Goal: Task Accomplishment & Management: Manage account settings

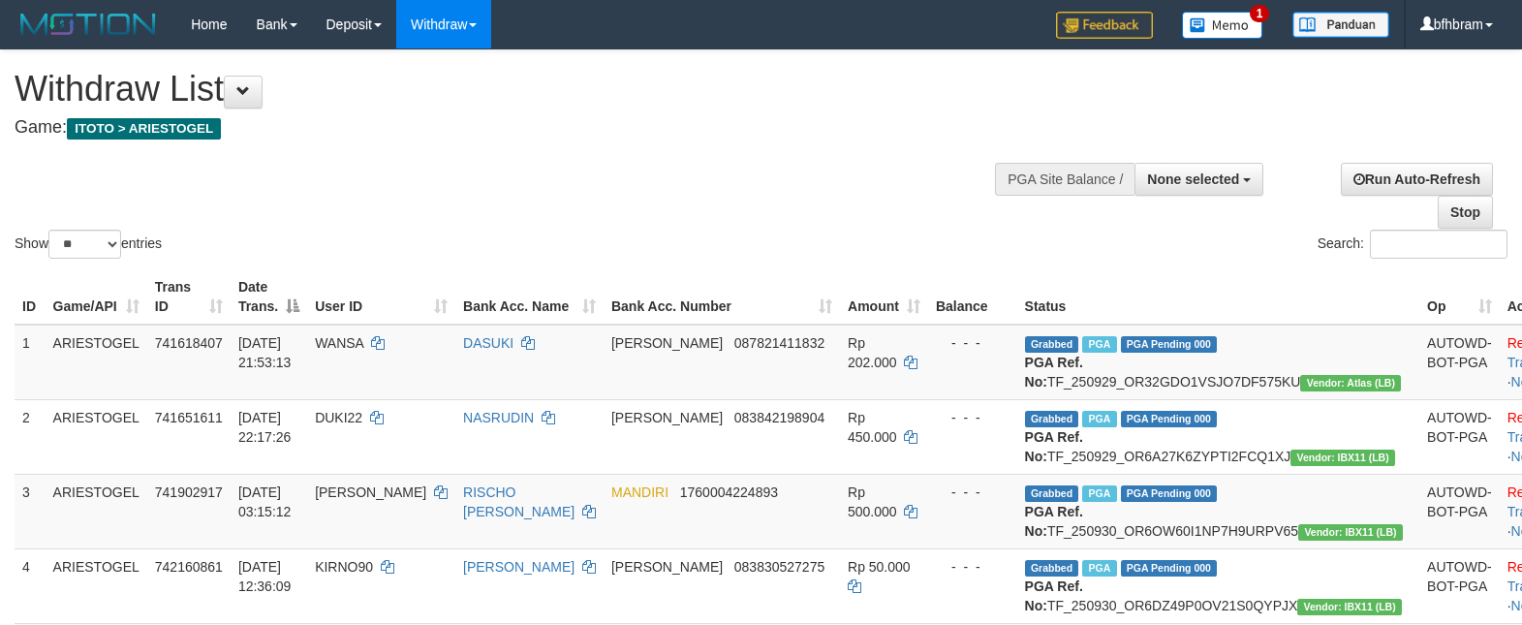
select select
select select "**"
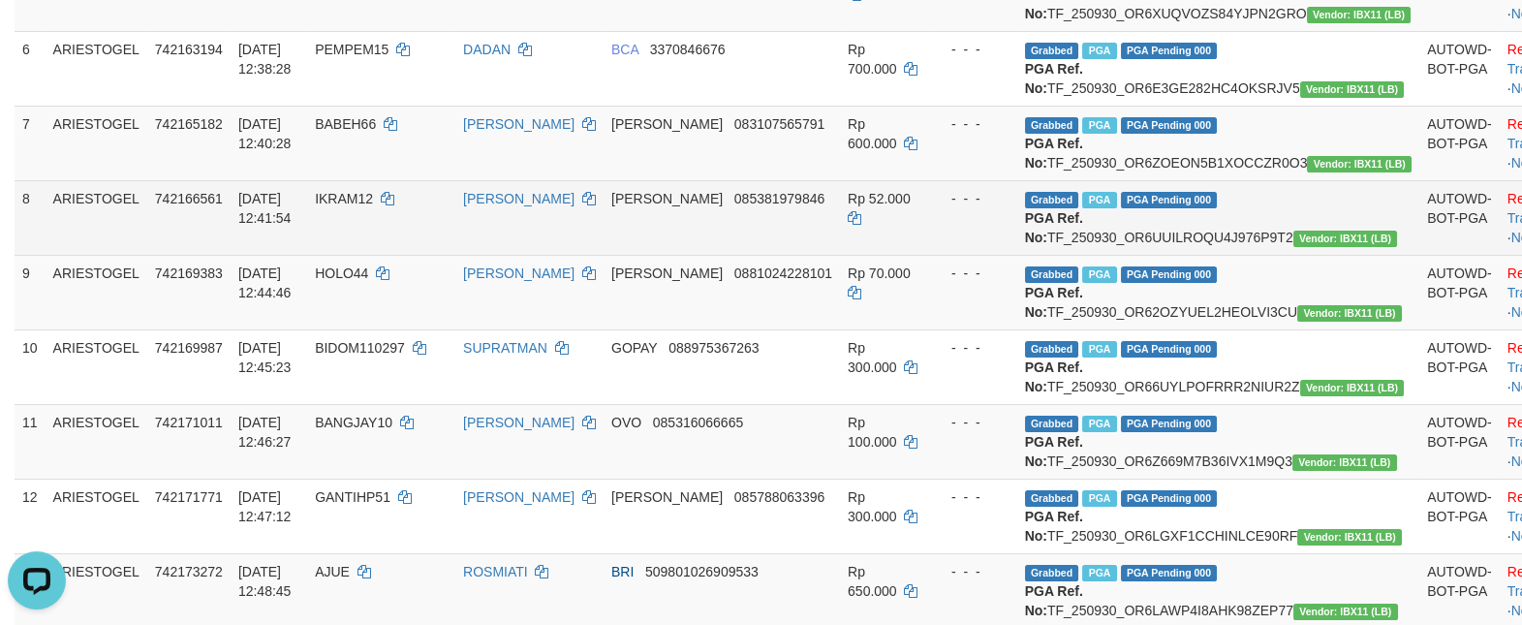
click at [1419, 255] on td "AUTOWD-BOT-PGA" at bounding box center [1459, 217] width 80 height 75
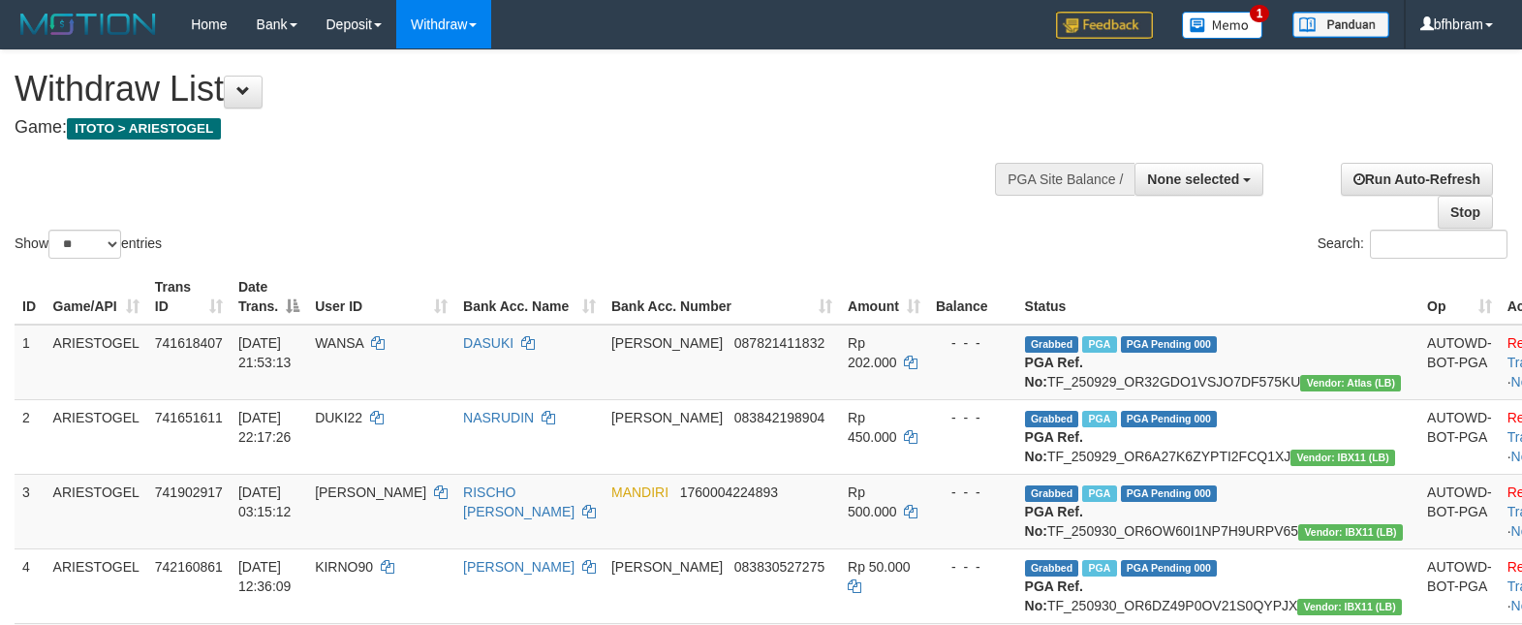
select select
select select "**"
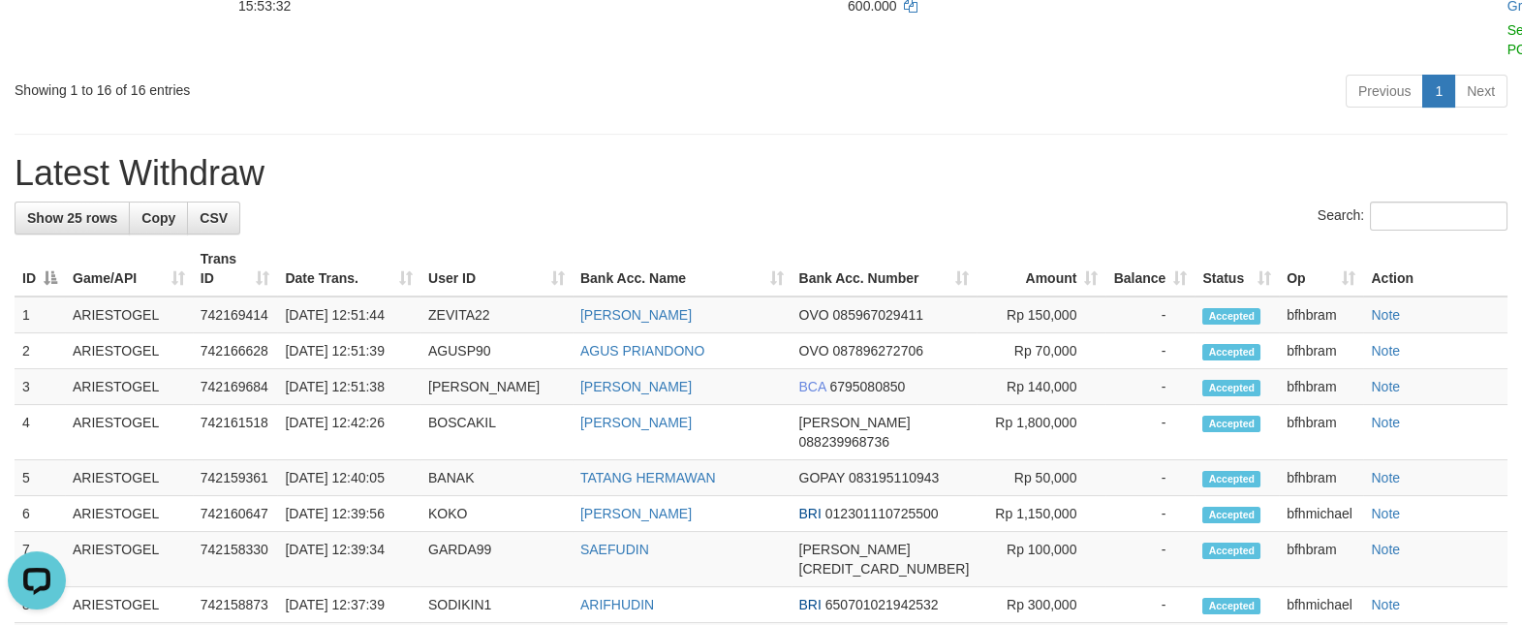
scroll to position [1333, 0]
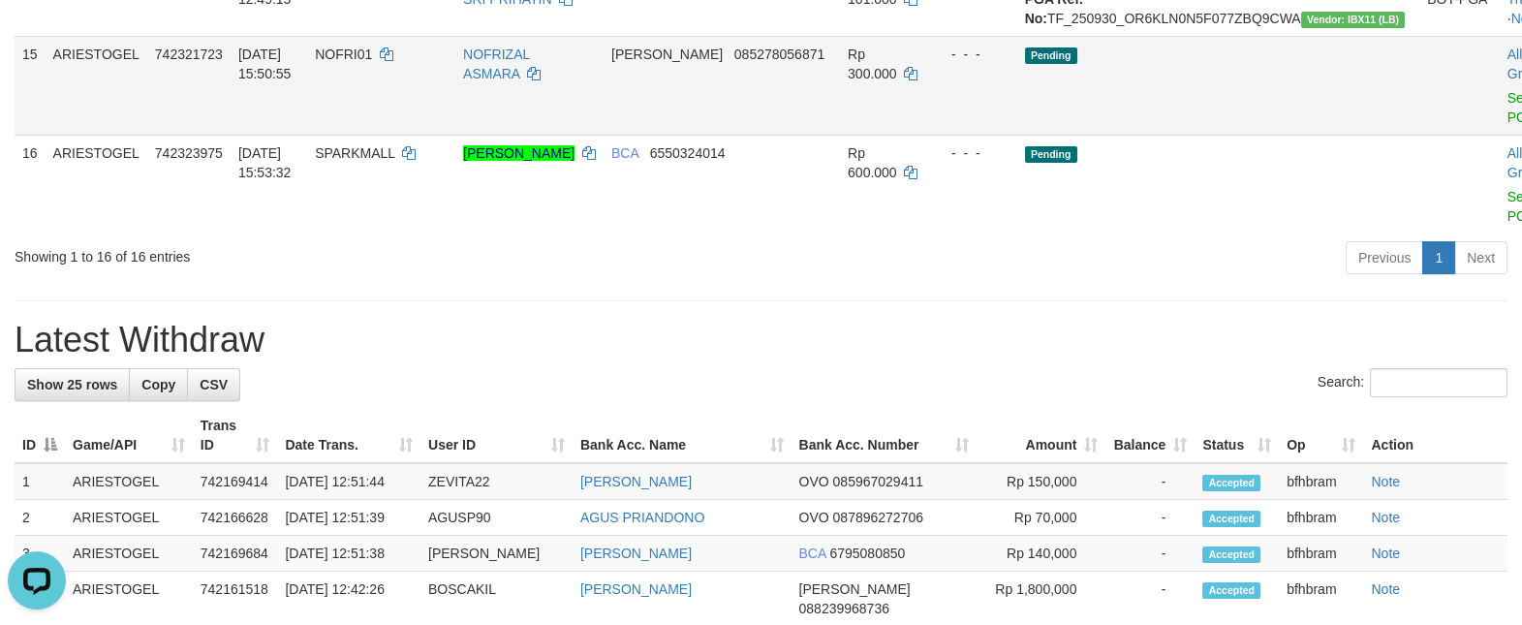
click at [1160, 135] on td "Pending" at bounding box center [1218, 85] width 402 height 99
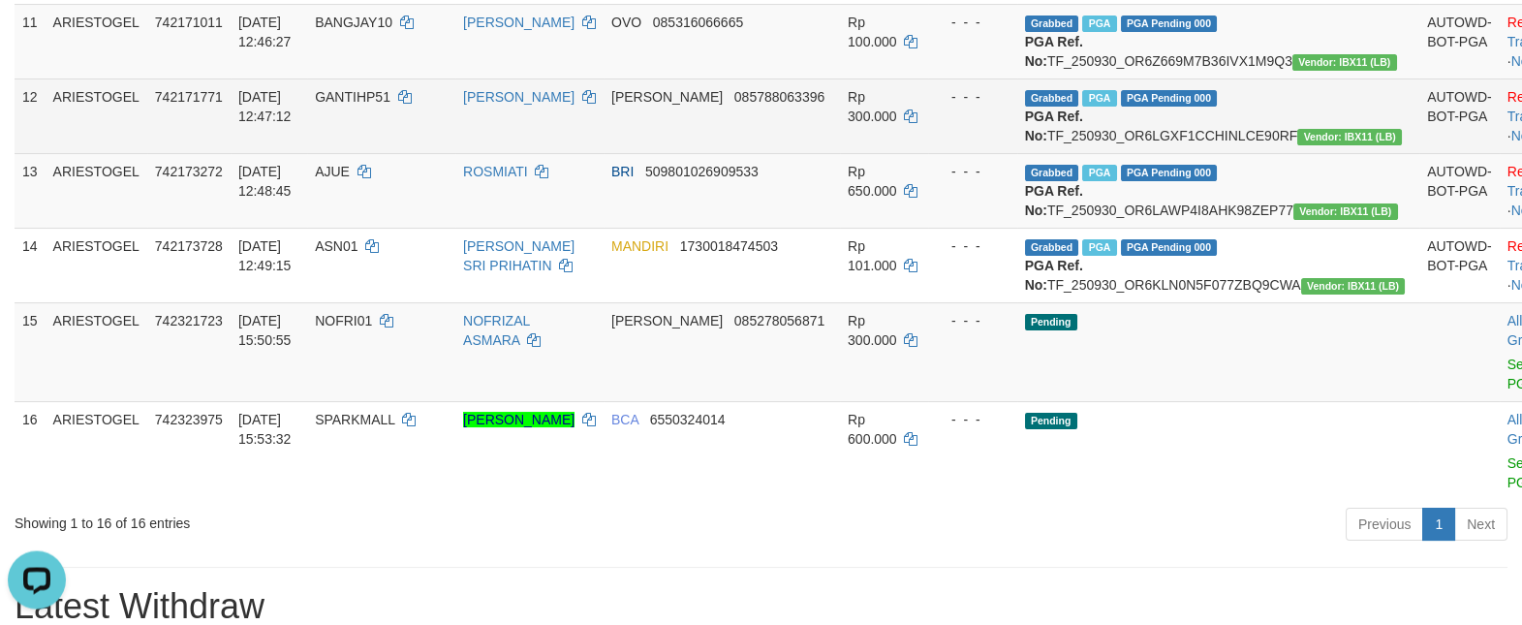
scroll to position [1000, 0]
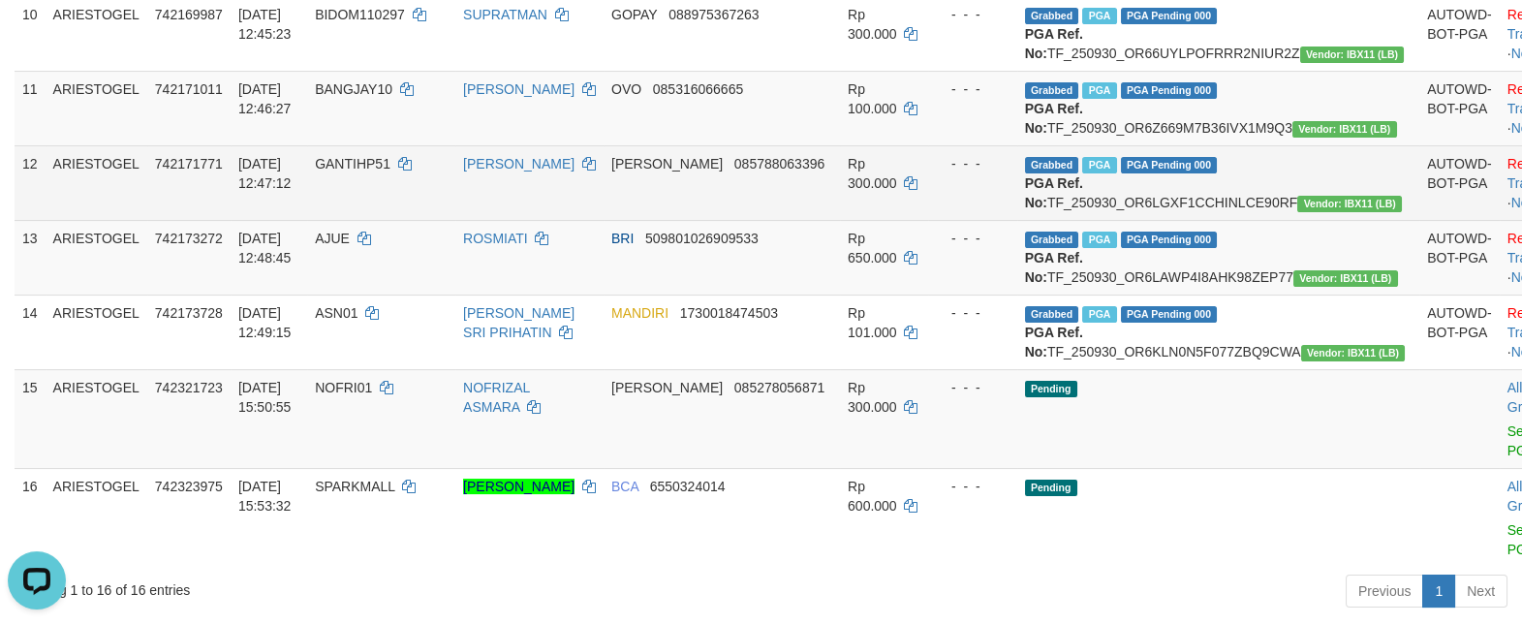
click at [663, 171] on span "[PERSON_NAME]" at bounding box center [666, 163] width 111 height 15
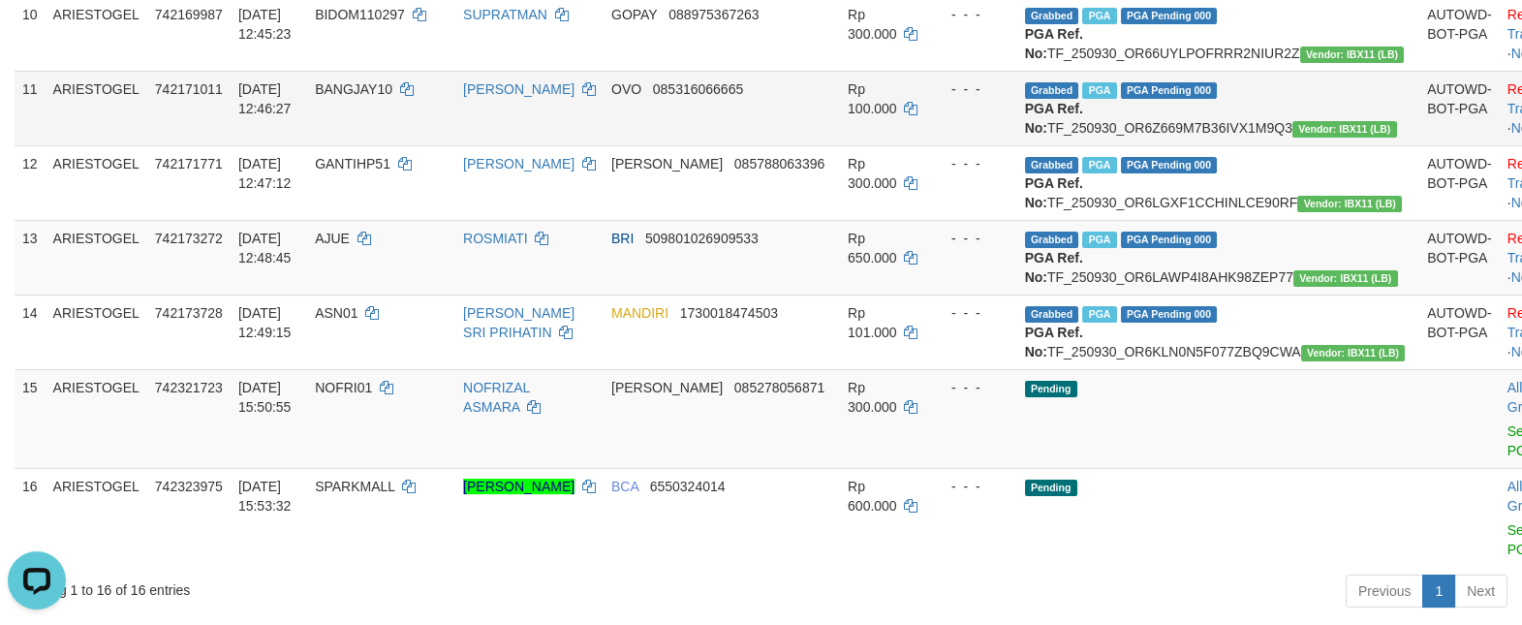
click at [680, 145] on td "OVO 085316066665" at bounding box center [722, 108] width 236 height 75
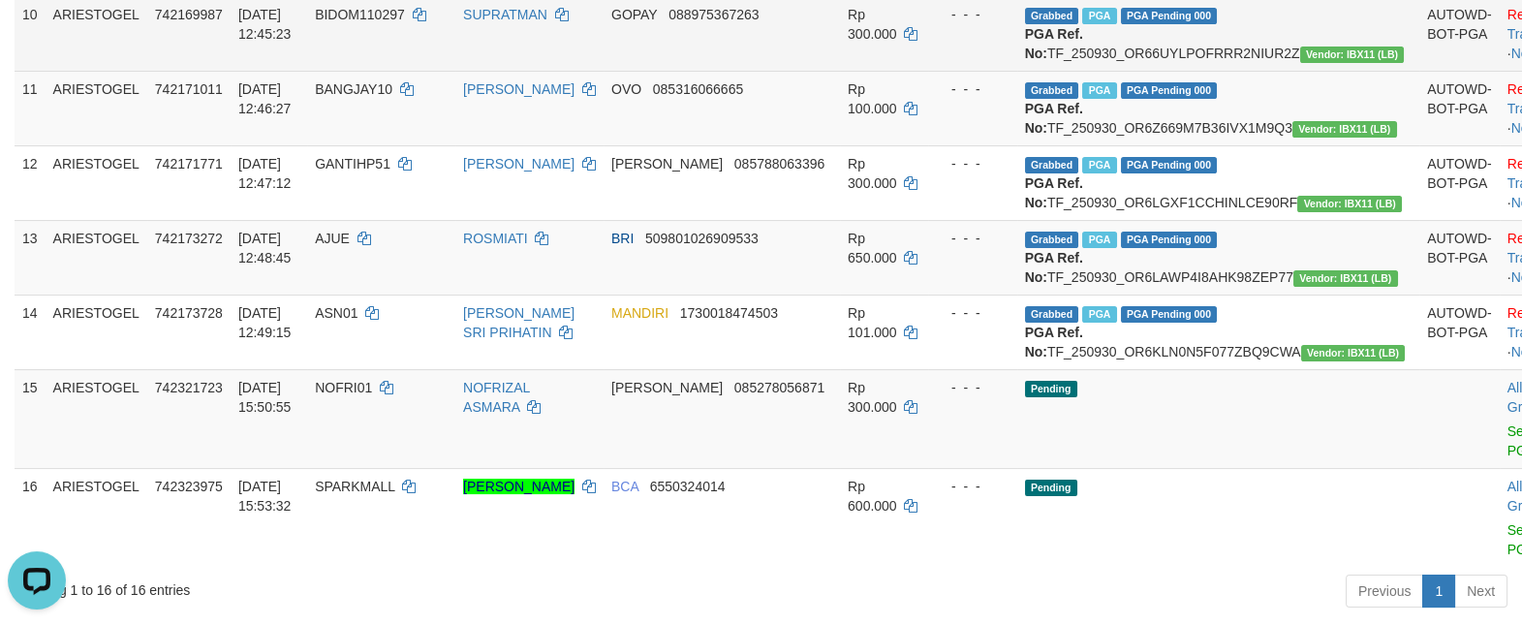
scroll to position [833, 0]
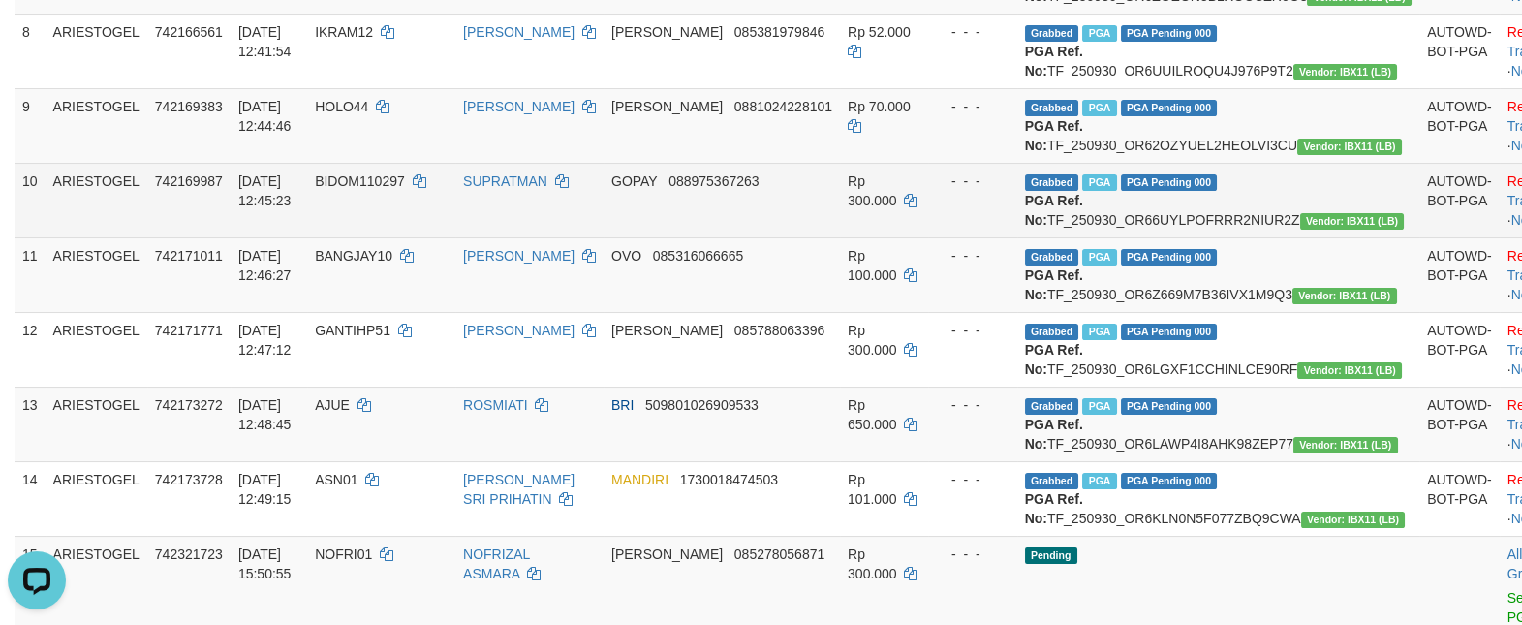
click at [657, 189] on span "GOPAY" at bounding box center [634, 180] width 46 height 15
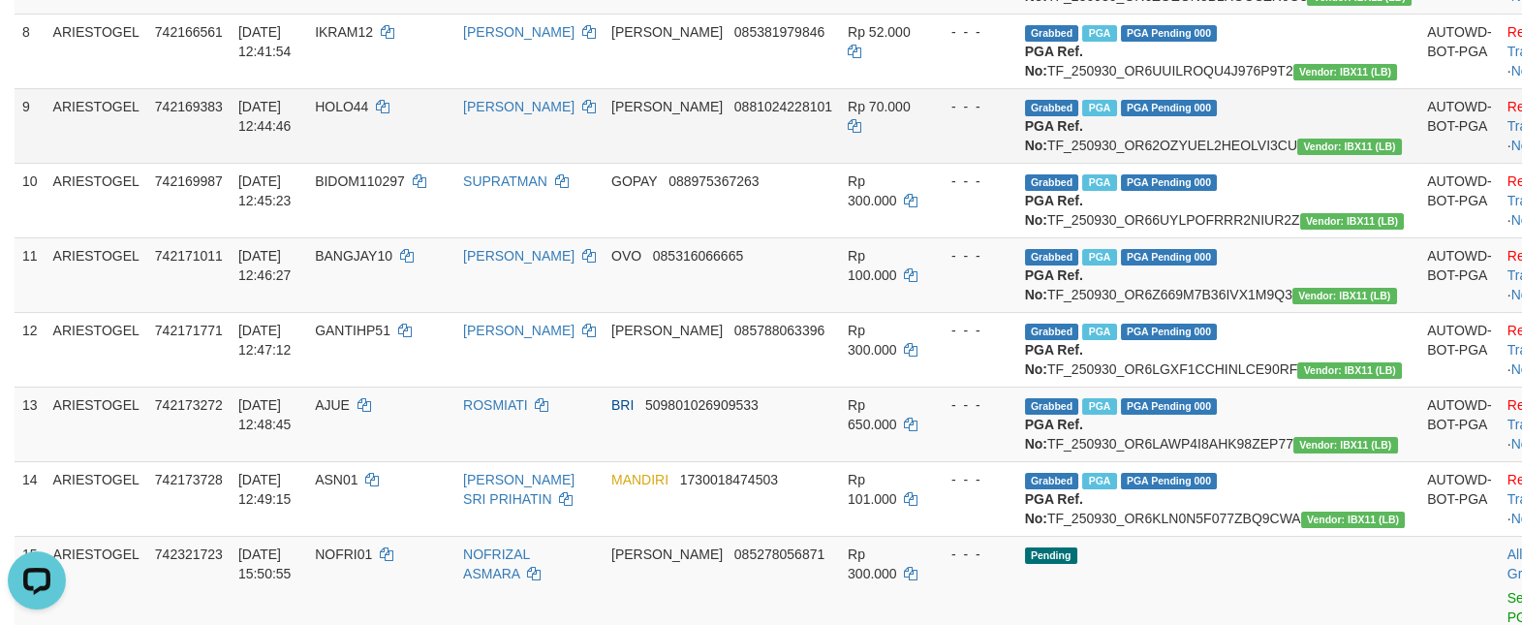
click at [673, 114] on span "[PERSON_NAME]" at bounding box center [666, 106] width 111 height 15
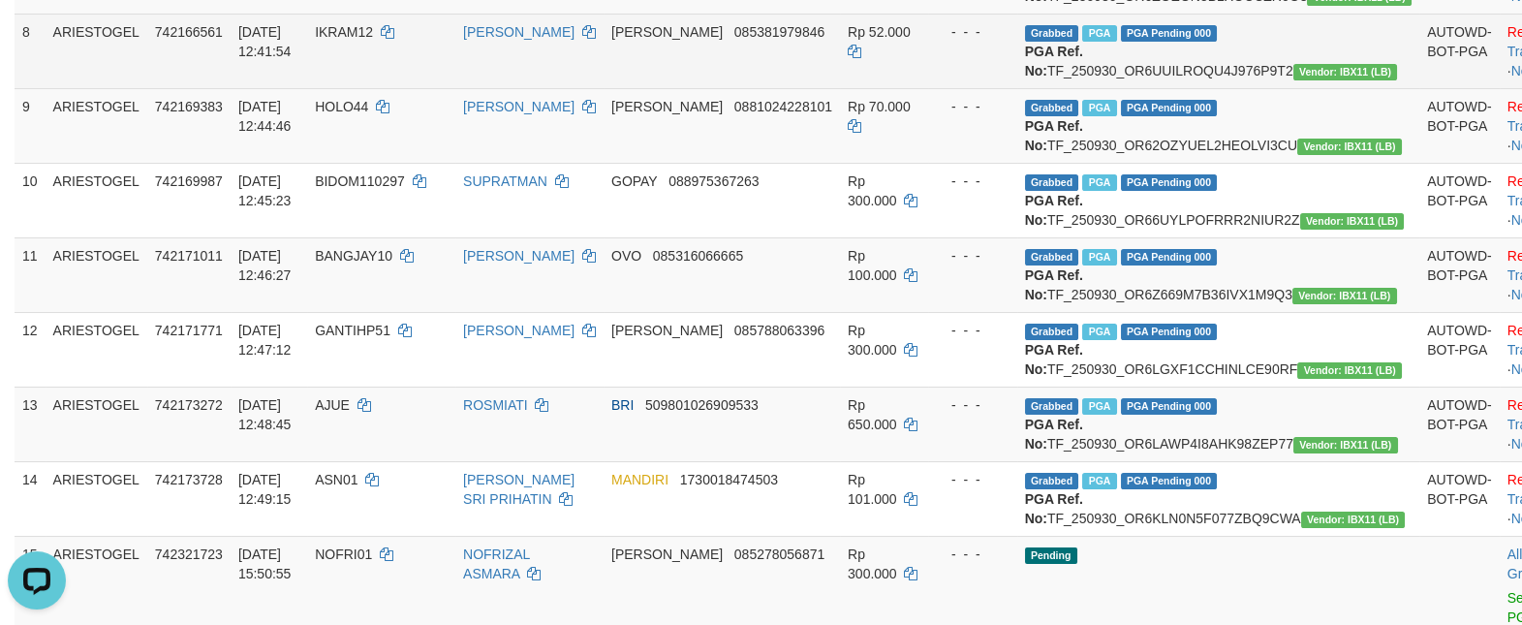
click at [669, 88] on td "[PERSON_NAME] 085381979846" at bounding box center [722, 51] width 236 height 75
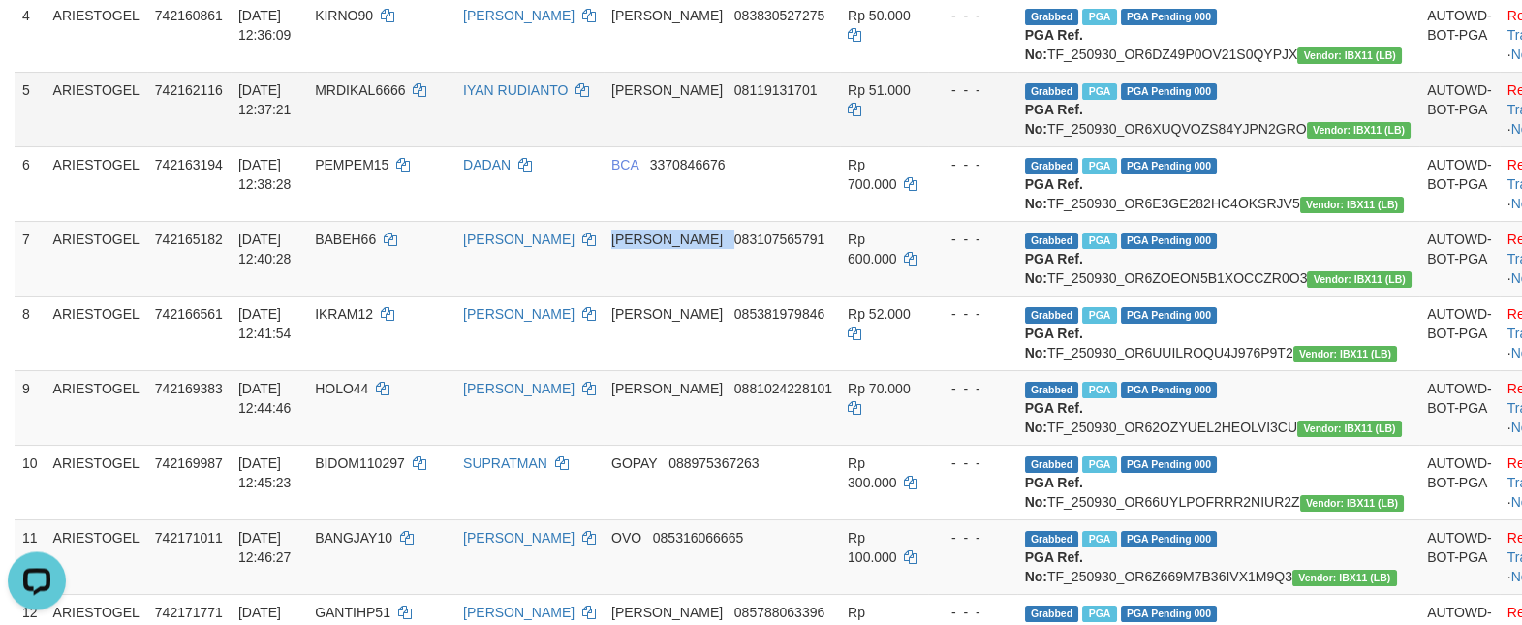
scroll to position [500, 0]
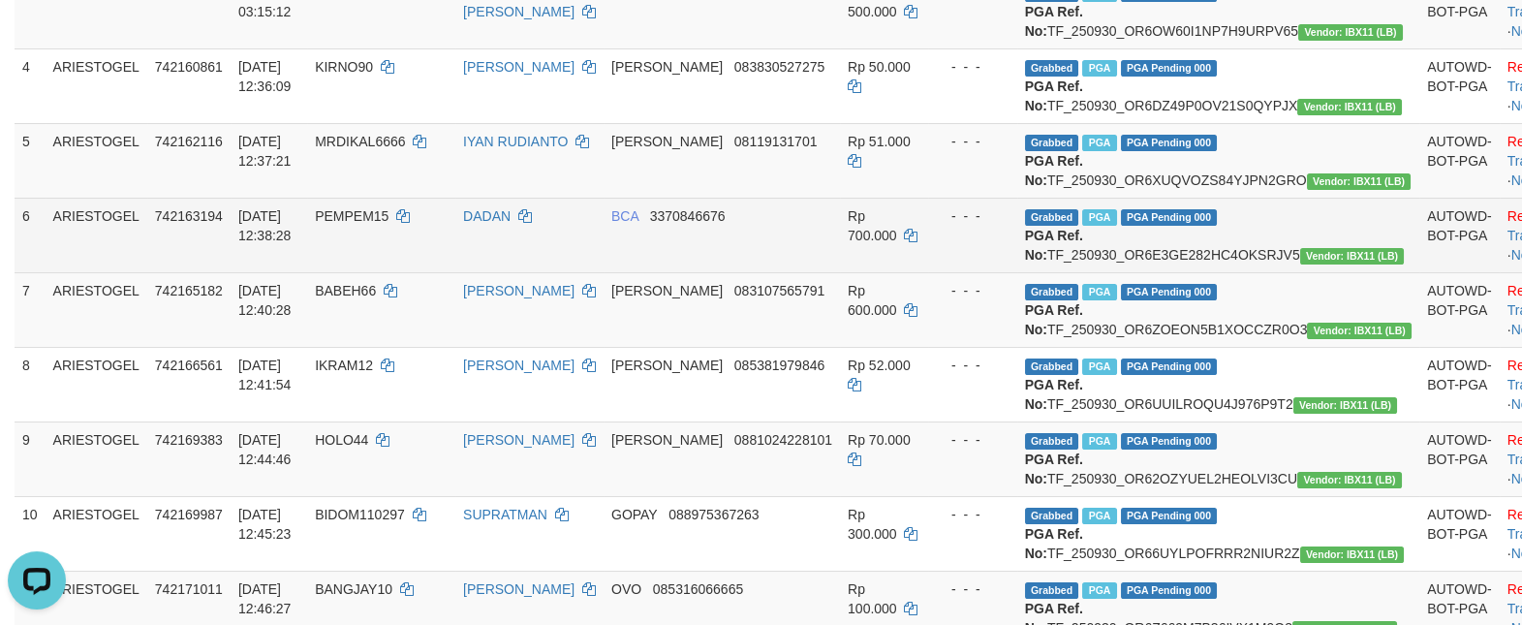
click at [638, 224] on span "BCA" at bounding box center [624, 215] width 27 height 15
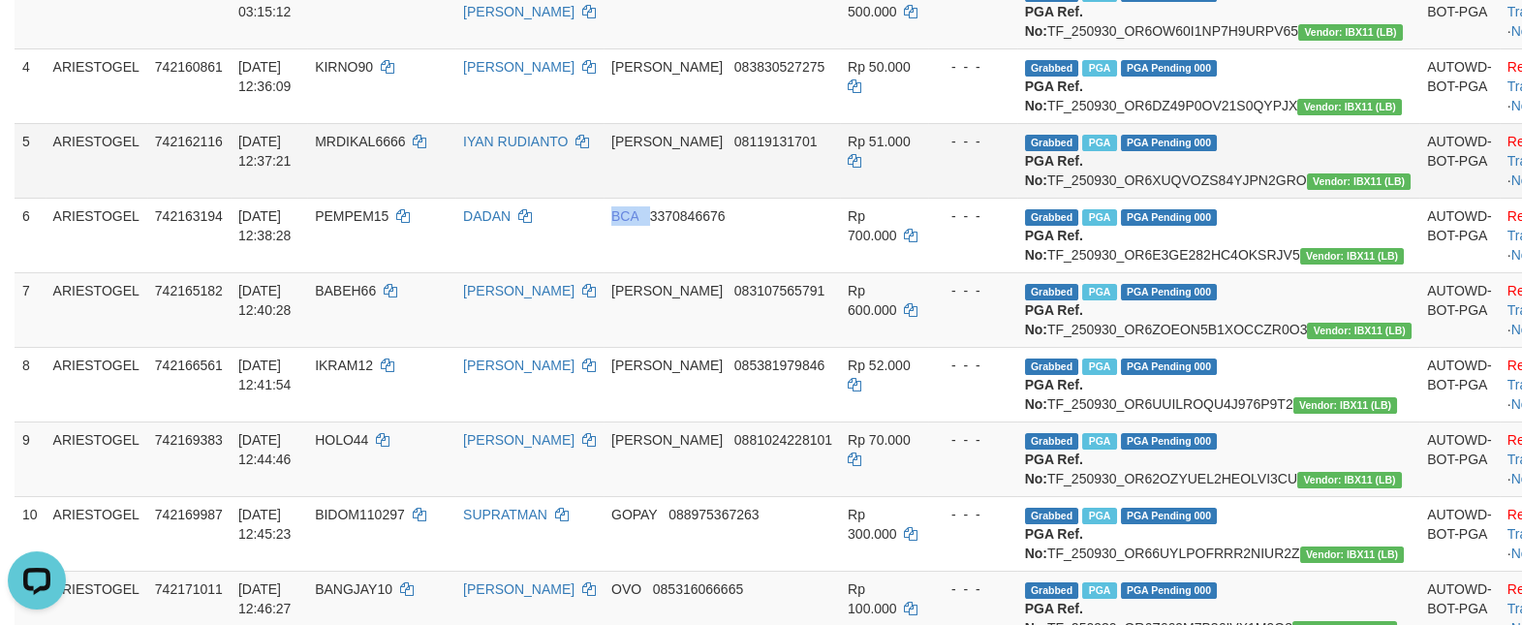
drag, startPoint x: 654, startPoint y: 317, endPoint x: 656, endPoint y: 247, distance: 69.8
click at [638, 224] on span "BCA" at bounding box center [624, 215] width 27 height 15
click at [663, 149] on span "[PERSON_NAME]" at bounding box center [666, 141] width 111 height 15
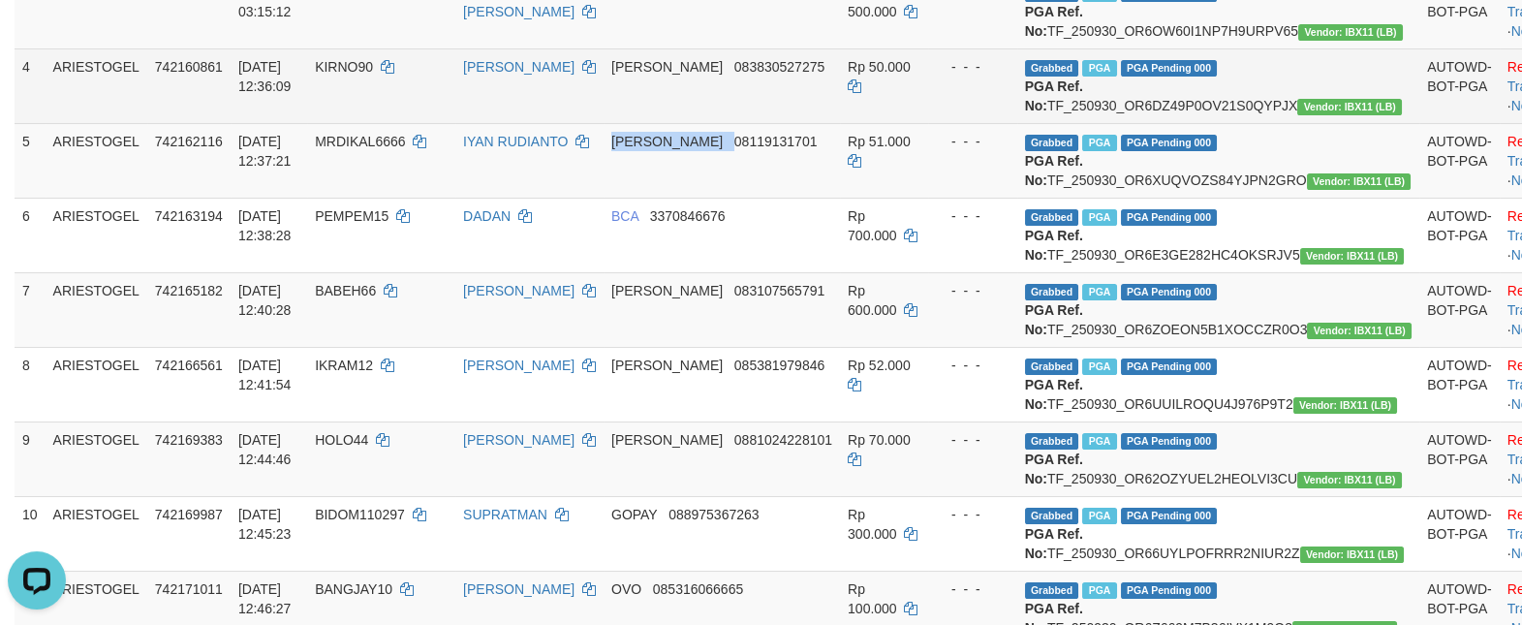
drag, startPoint x: 663, startPoint y: 218, endPoint x: 658, endPoint y: 192, distance: 26.6
click at [663, 198] on td "[PERSON_NAME] 08119131701" at bounding box center [722, 160] width 236 height 75
click at [661, 75] on span "[PERSON_NAME]" at bounding box center [666, 66] width 111 height 15
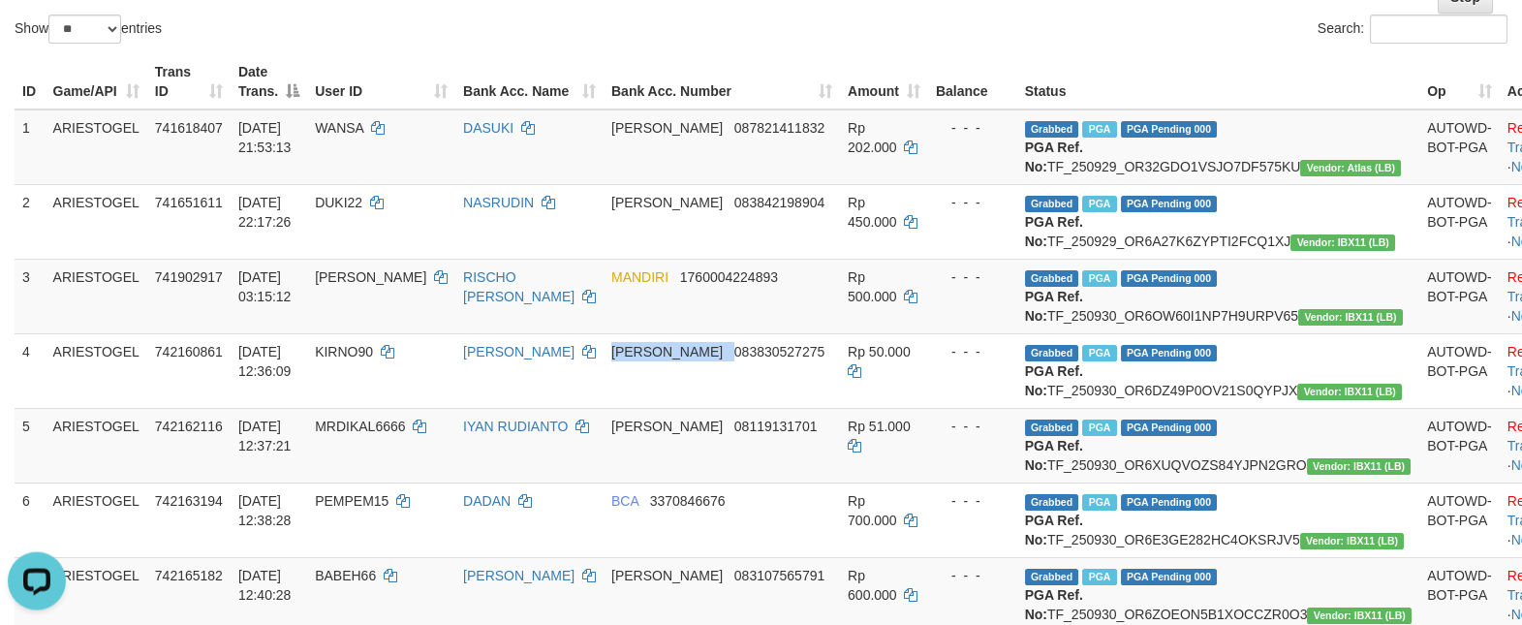
scroll to position [0, 0]
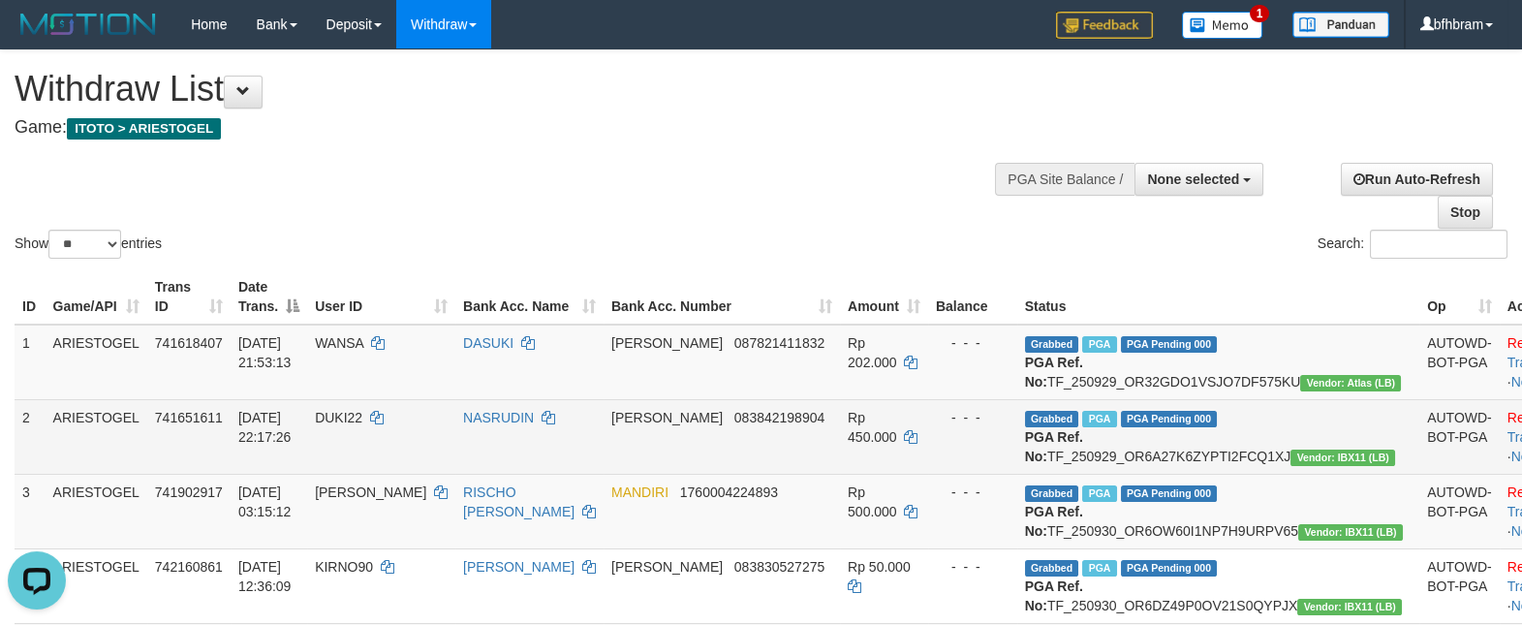
click at [666, 425] on span "[PERSON_NAME]" at bounding box center [666, 417] width 111 height 15
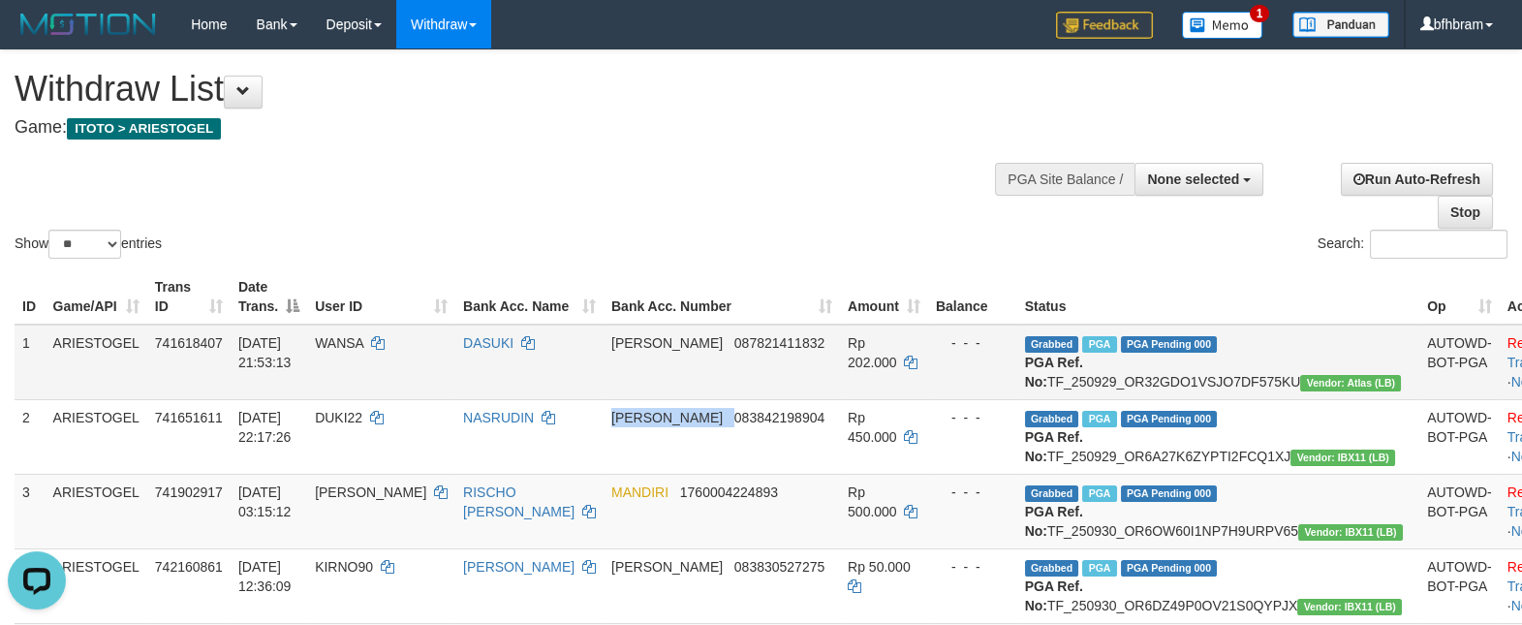
drag, startPoint x: 666, startPoint y: 436, endPoint x: 672, endPoint y: 355, distance: 81.7
click at [666, 429] on td "[PERSON_NAME] 083842198904" at bounding box center [722, 436] width 236 height 75
click at [672, 353] on td "[PERSON_NAME] 087821411832" at bounding box center [722, 363] width 236 height 76
click at [675, 343] on span "[PERSON_NAME]" at bounding box center [666, 342] width 111 height 15
click at [1419, 283] on th "Op" at bounding box center [1459, 296] width 80 height 55
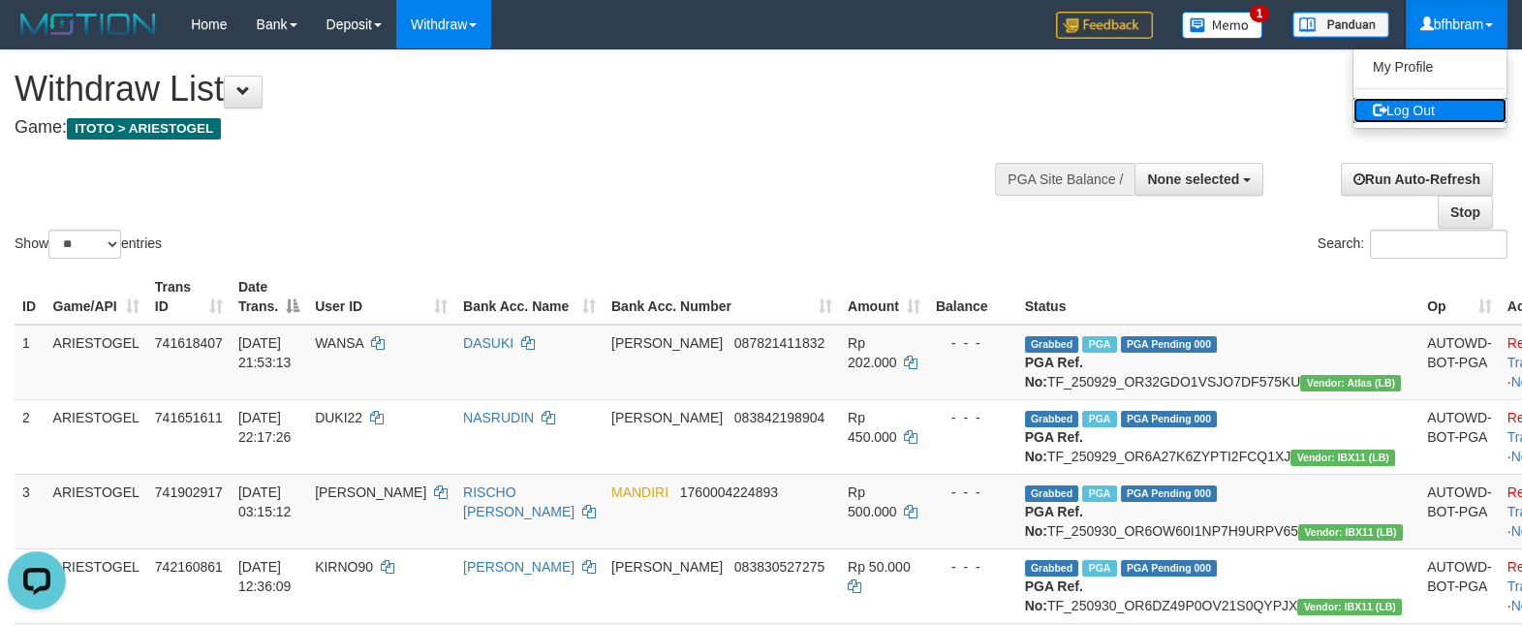
click at [1436, 112] on link "Log Out" at bounding box center [1429, 110] width 153 height 25
